Goal: Task Accomplishment & Management: Use online tool/utility

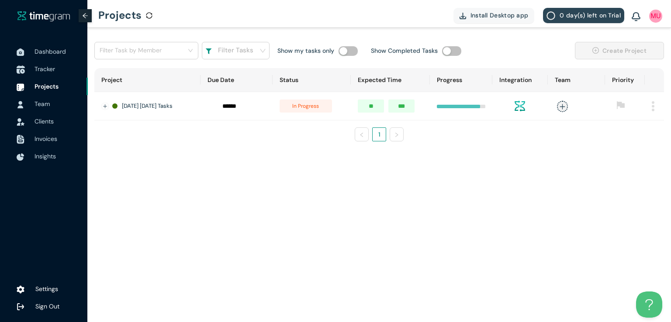
click at [54, 69] on span "Tracker" at bounding box center [44, 69] width 21 height 8
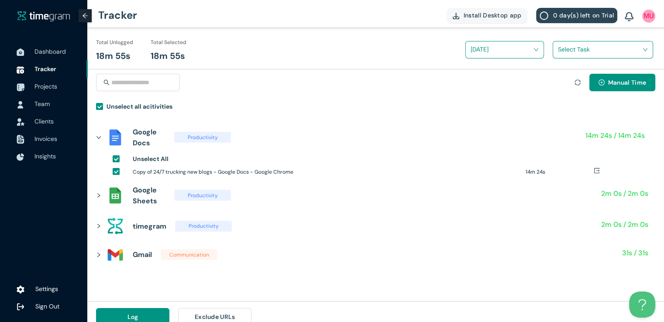
click at [566, 41] on div "Select Task" at bounding box center [603, 49] width 100 height 17
click at [566, 47] on input "search" at bounding box center [600, 49] width 84 height 13
click at [565, 83] on h1 "24/7 Blogs and posts" at bounding box center [615, 82] width 103 height 10
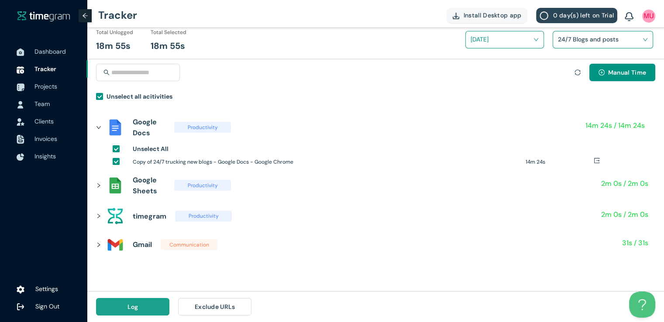
click at [148, 308] on button "Log" at bounding box center [132, 306] width 73 height 17
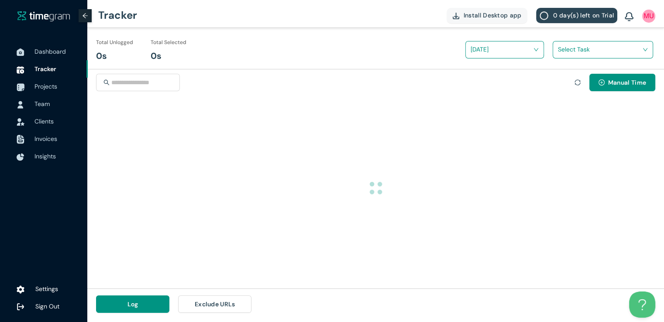
scroll to position [0, 0]
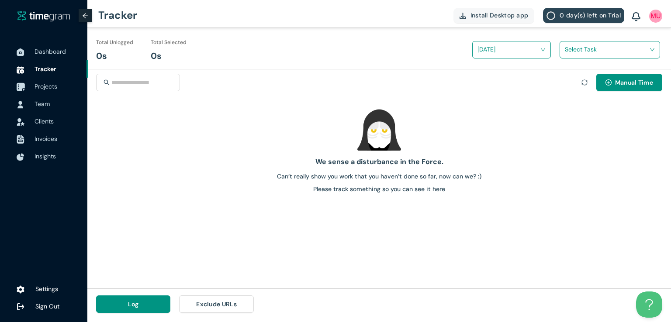
click at [42, 92] on span "Projects" at bounding box center [57, 86] width 46 height 17
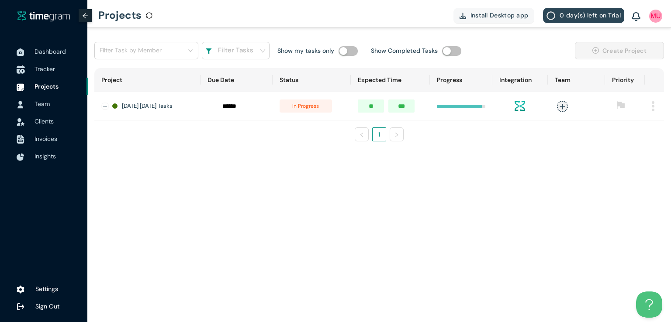
click at [45, 65] on span "Tracker" at bounding box center [44, 69] width 21 height 8
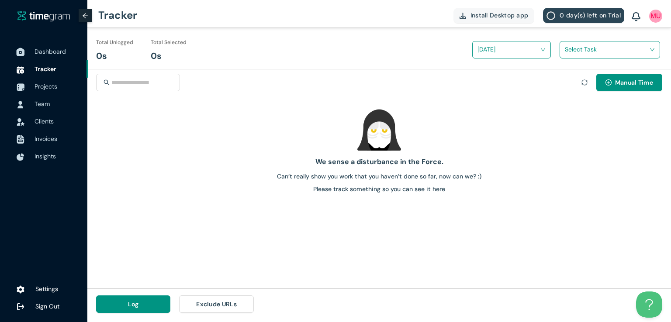
click at [43, 54] on span "Dashboard" at bounding box center [49, 52] width 31 height 8
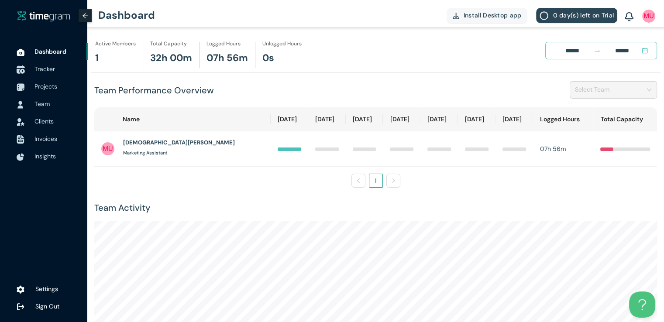
click at [40, 69] on span "Tracker" at bounding box center [44, 69] width 21 height 8
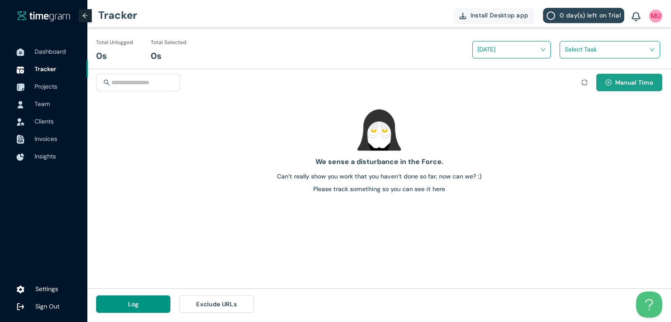
click at [615, 86] on span "Manual Time" at bounding box center [634, 83] width 38 height 10
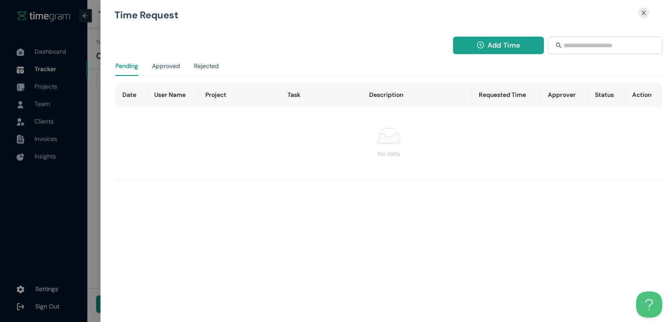
click at [495, 50] on span "Add Time" at bounding box center [503, 45] width 32 height 11
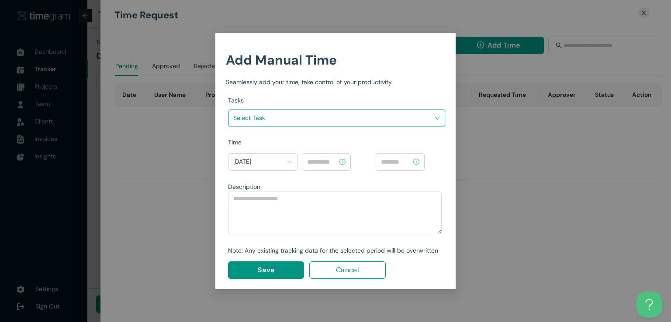
click at [393, 118] on input "search" at bounding box center [333, 117] width 200 height 13
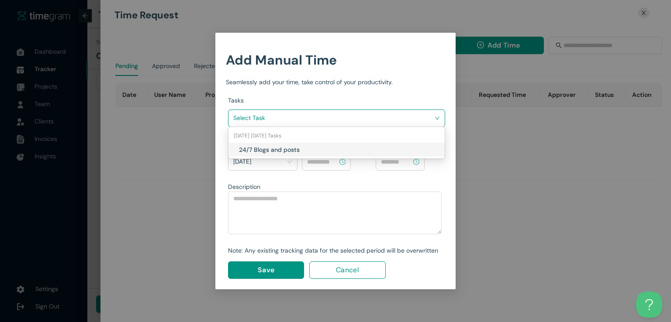
click at [307, 147] on h1 "24/7 Blogs and posts" at bounding box center [290, 150] width 103 height 10
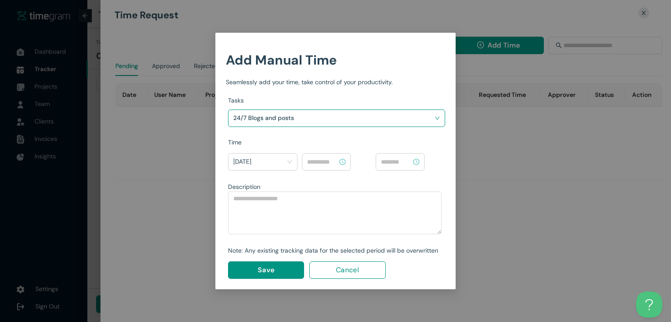
click at [320, 160] on input at bounding box center [322, 162] width 31 height 10
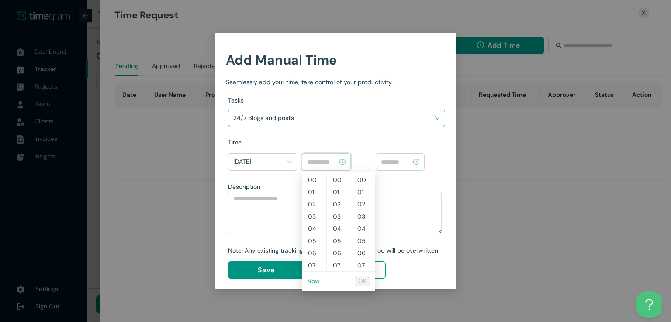
click at [310, 281] on link "Now" at bounding box center [313, 281] width 13 height 8
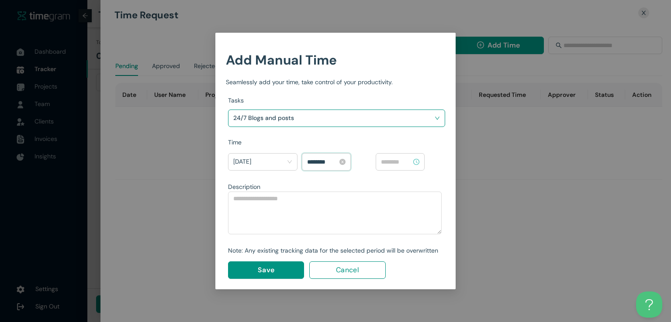
click at [311, 162] on input "********" at bounding box center [322, 162] width 31 height 10
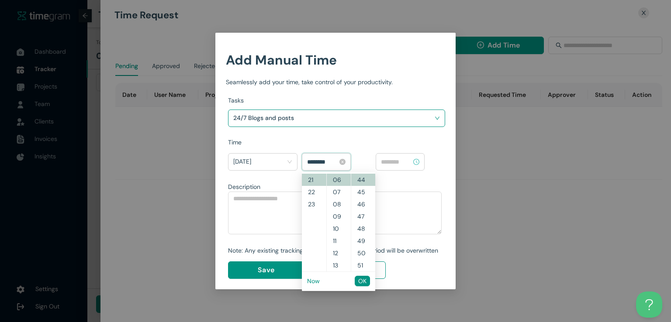
click at [320, 161] on input "********" at bounding box center [322, 162] width 31 height 10
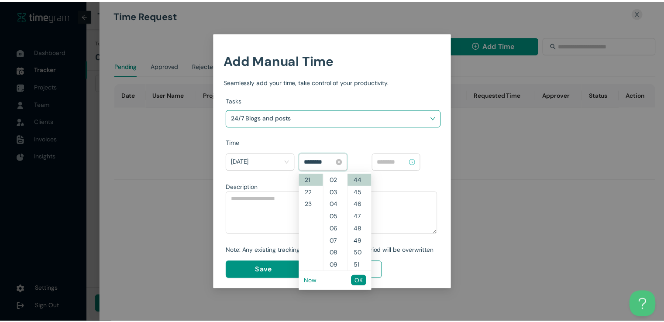
scroll to position [0, 0]
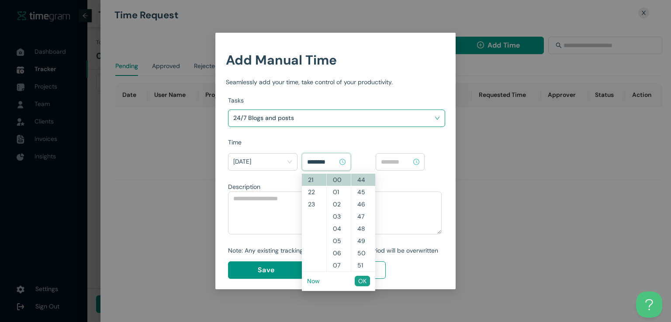
click at [362, 282] on span "OK" at bounding box center [362, 281] width 8 height 10
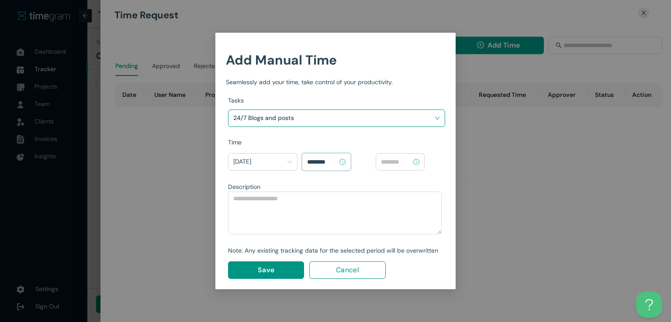
type input "********"
click at [395, 162] on input at bounding box center [396, 162] width 31 height 10
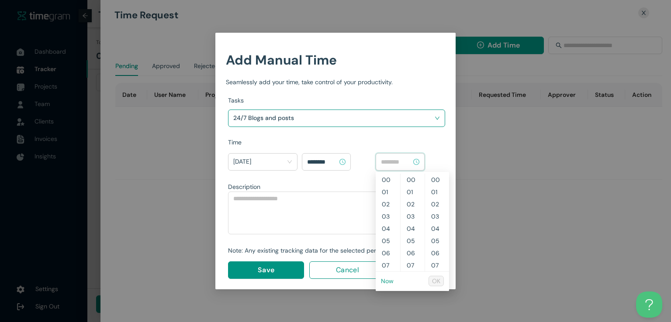
click at [389, 282] on link "Now" at bounding box center [387, 281] width 13 height 8
type input "********"
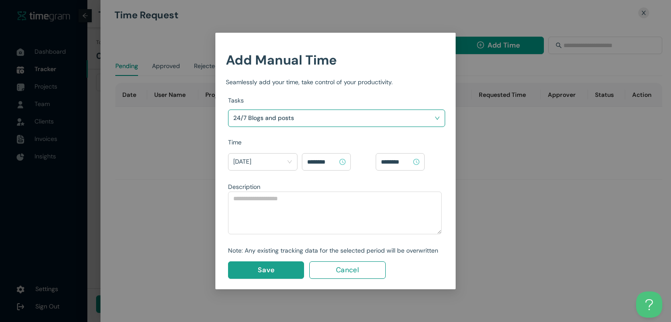
click at [285, 265] on button "Save" at bounding box center [266, 270] width 76 height 17
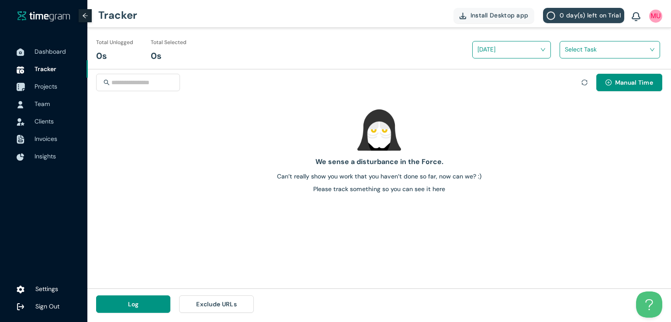
click at [51, 84] on span "Projects" at bounding box center [45, 87] width 23 height 8
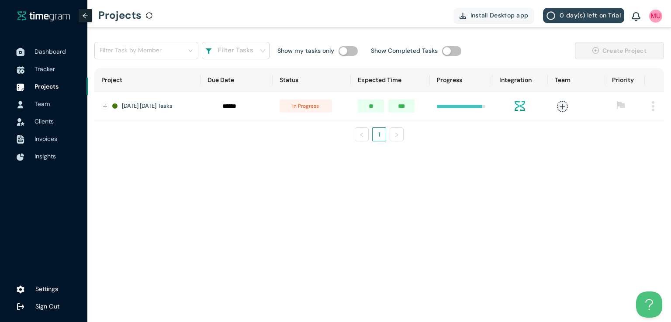
click at [49, 54] on span "Dashboard" at bounding box center [49, 52] width 31 height 8
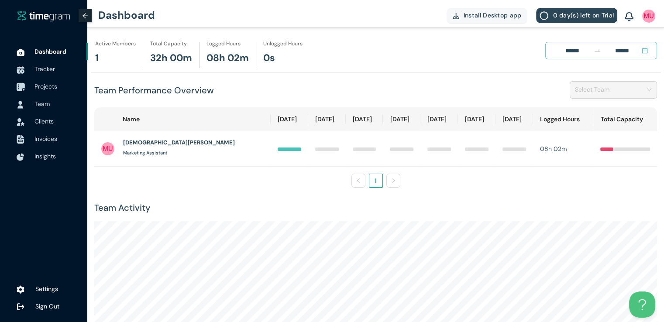
click at [45, 87] on span "Projects" at bounding box center [45, 87] width 23 height 8
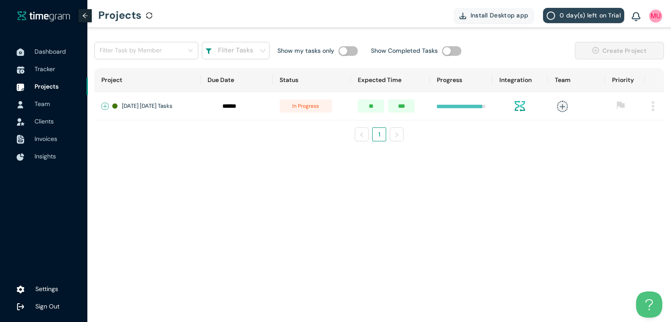
click at [103, 105] on button "Expand row" at bounding box center [105, 106] width 7 height 7
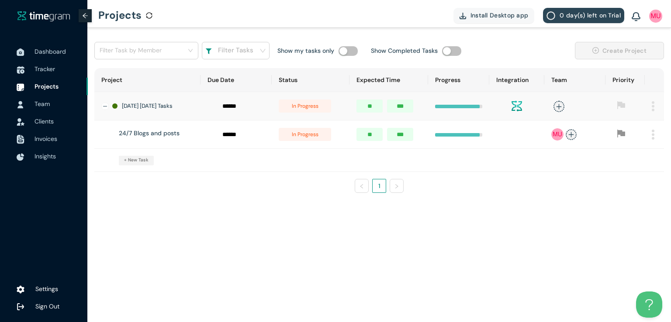
click at [307, 141] on span "in progress" at bounding box center [305, 134] width 52 height 13
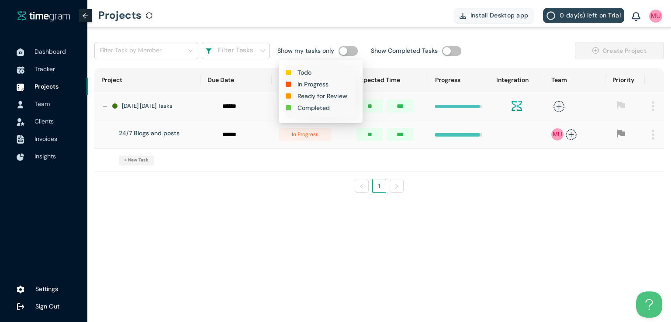
click at [311, 107] on h1 "Completed" at bounding box center [313, 108] width 32 height 10
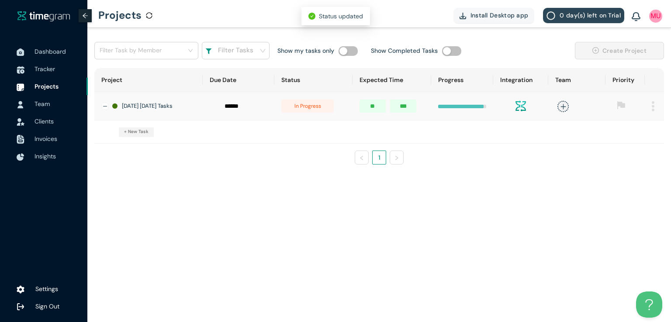
click at [310, 111] on span "in progress" at bounding box center [307, 106] width 52 height 13
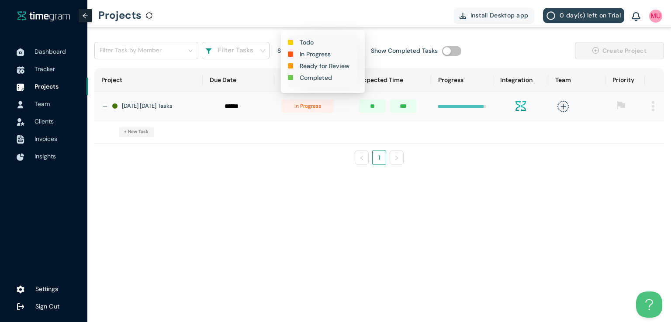
click at [316, 79] on h1 "Completed" at bounding box center [316, 78] width 32 height 10
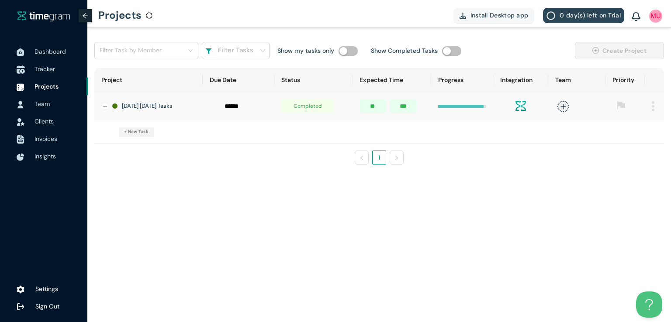
click at [54, 72] on span "Tracker" at bounding box center [44, 69] width 21 height 8
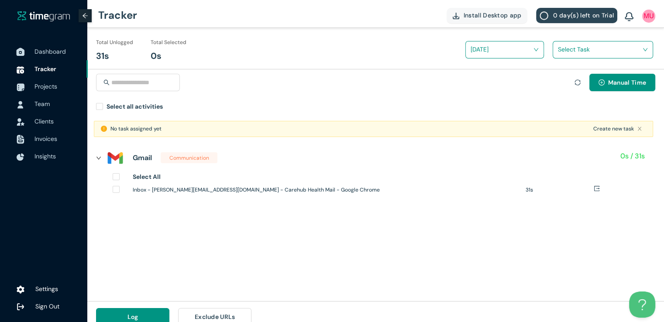
click at [58, 52] on span "Dashboard" at bounding box center [49, 52] width 31 height 8
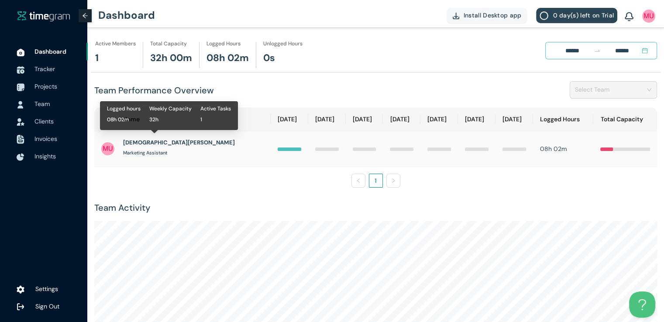
click at [161, 141] on h1 "[DEMOGRAPHIC_DATA][PERSON_NAME]" at bounding box center [179, 142] width 112 height 9
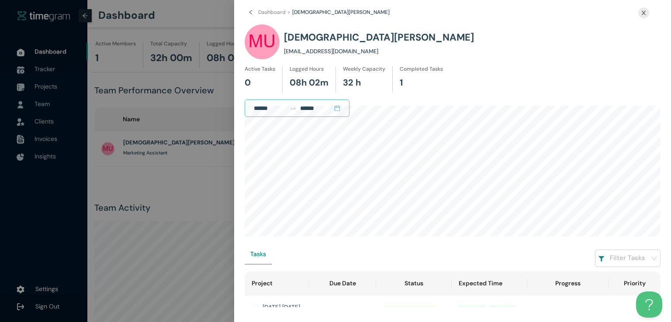
click at [166, 117] on div at bounding box center [335, 161] width 671 height 322
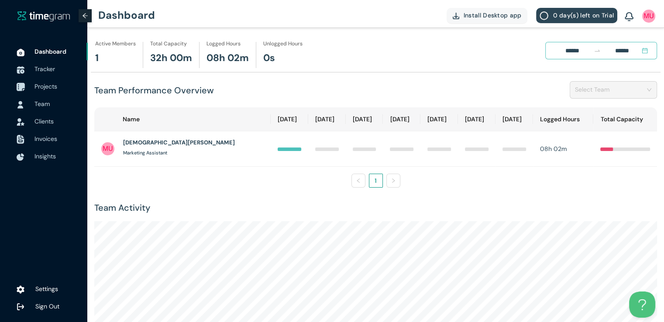
click at [48, 85] on span "Projects" at bounding box center [45, 87] width 23 height 8
